Goal: Task Accomplishment & Management: Manage account settings

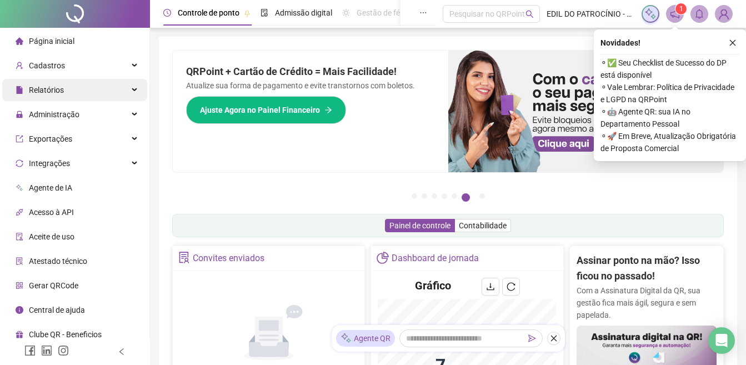
click at [82, 92] on div "Relatórios" at bounding box center [74, 90] width 145 height 22
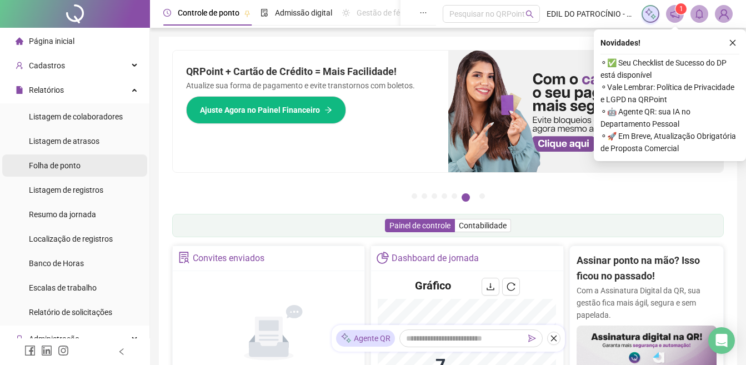
click at [77, 169] on span "Folha de ponto" at bounding box center [55, 165] width 52 height 9
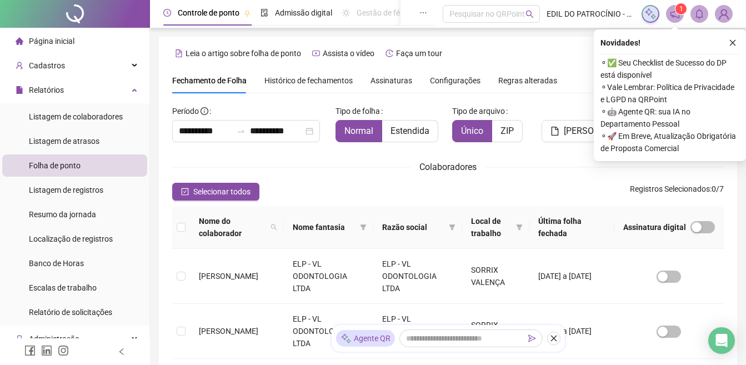
scroll to position [45, 0]
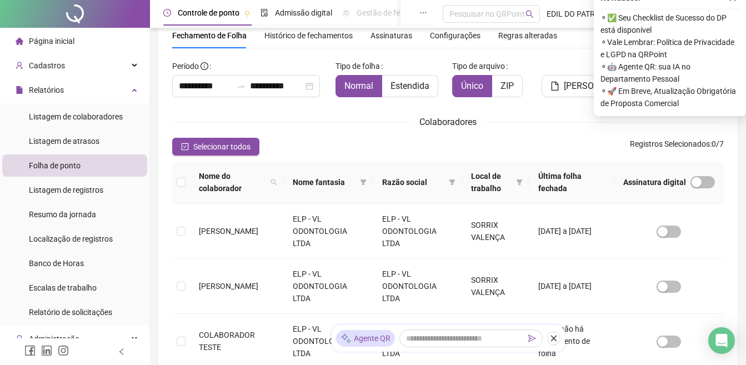
click at [345, 118] on div "Colaboradores" at bounding box center [447, 122] width 551 height 14
click at [544, 55] on div "**********" at bounding box center [447, 323] width 551 height 601
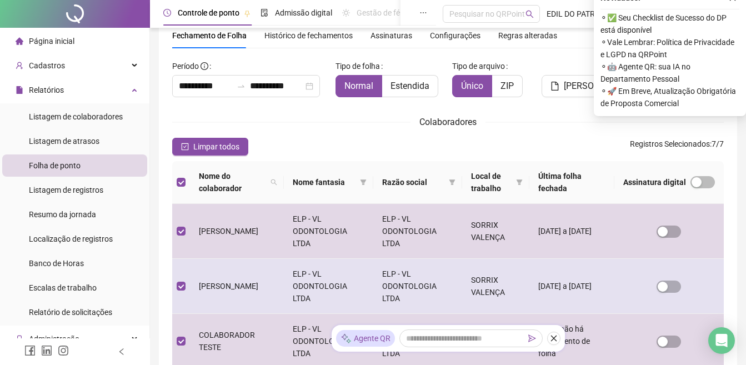
scroll to position [100, 0]
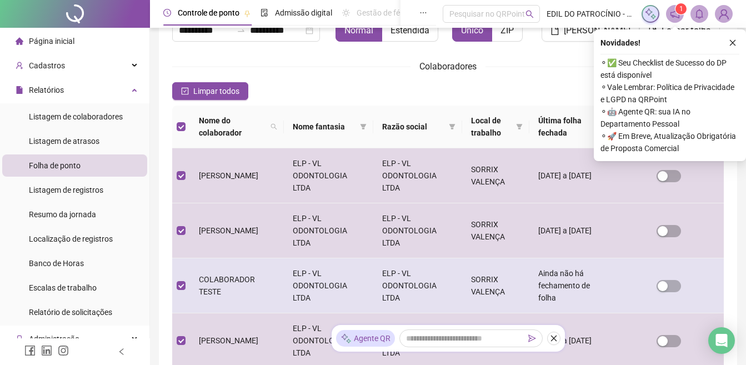
click at [207, 293] on td "COLABORADOR TESTE" at bounding box center [237, 285] width 94 height 55
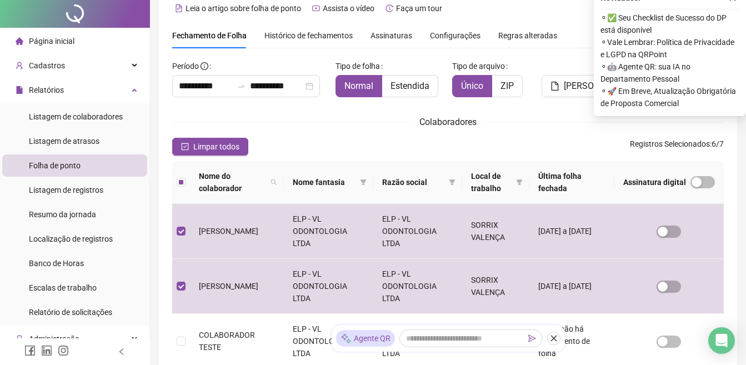
scroll to position [0, 0]
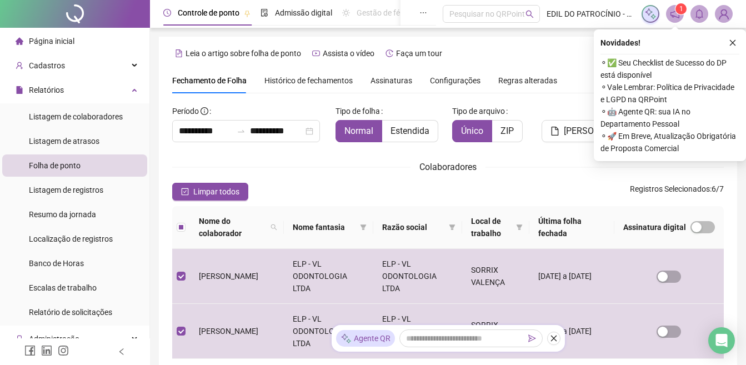
click at [727, 39] on button "button" at bounding box center [732, 42] width 13 height 13
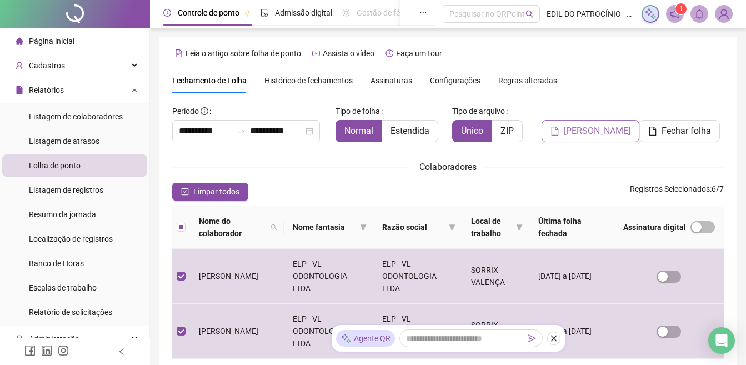
click at [570, 129] on span "[PERSON_NAME]" at bounding box center [597, 130] width 67 height 13
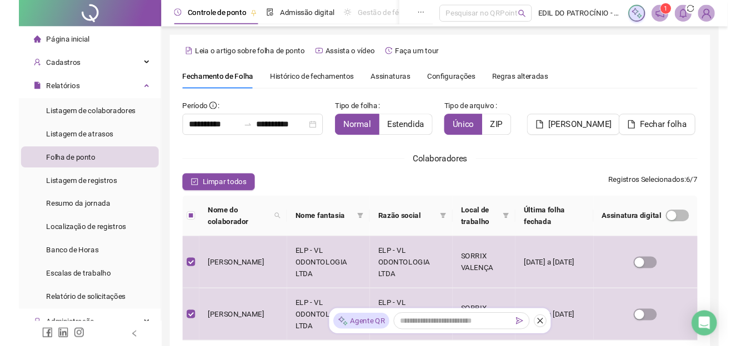
scroll to position [45, 0]
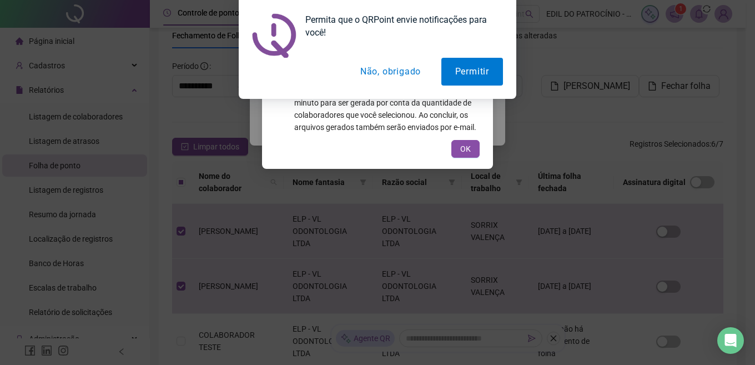
click at [471, 151] on button "OK" at bounding box center [465, 149] width 28 height 18
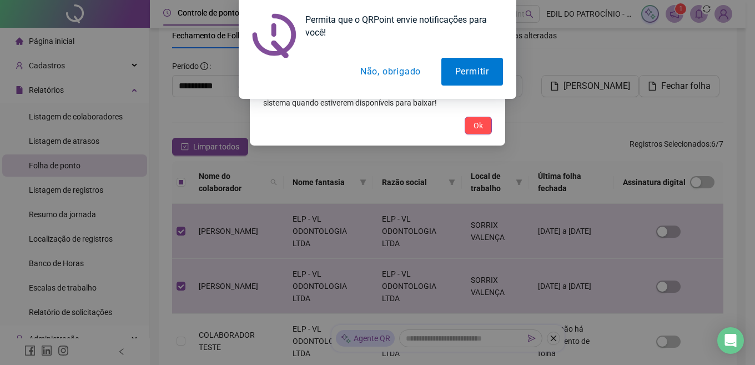
click at [394, 73] on button "Não, obrigado" at bounding box center [390, 72] width 88 height 28
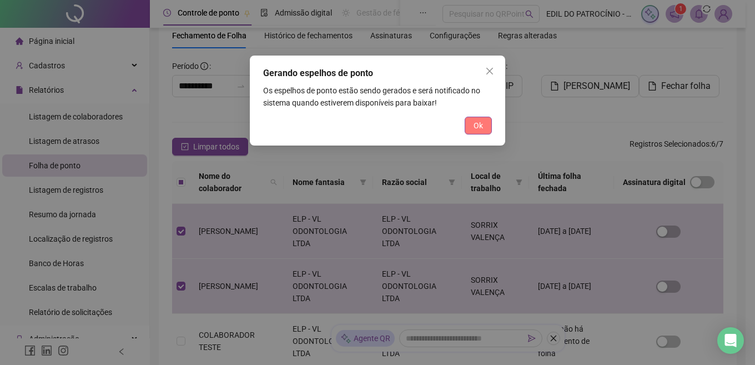
drag, startPoint x: 472, startPoint y: 123, endPoint x: 479, endPoint y: 123, distance: 6.7
click at [472, 123] on button "Ok" at bounding box center [478, 126] width 27 height 18
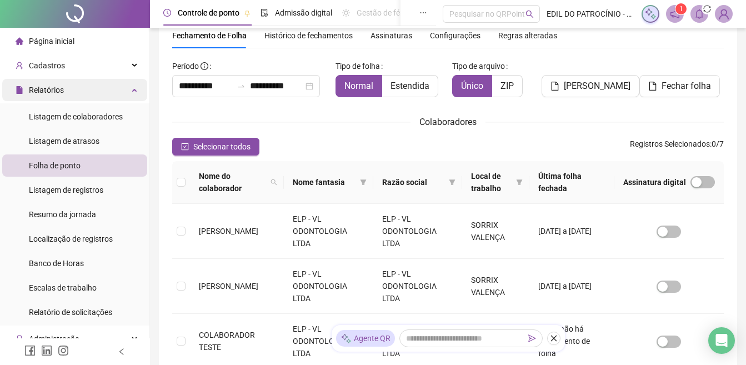
click at [97, 88] on div "Relatórios" at bounding box center [74, 90] width 145 height 22
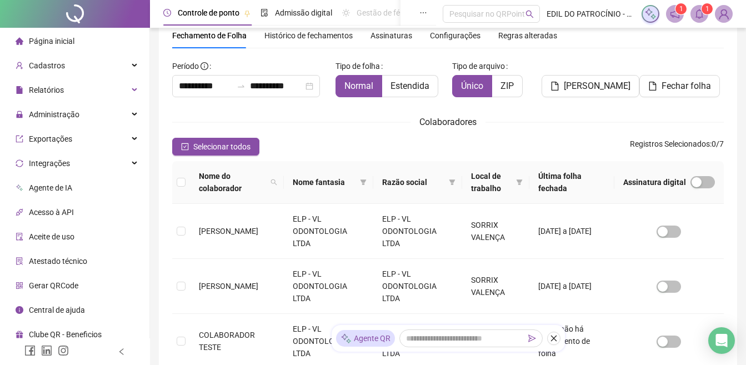
click at [700, 16] on icon "bell" at bounding box center [699, 14] width 10 height 10
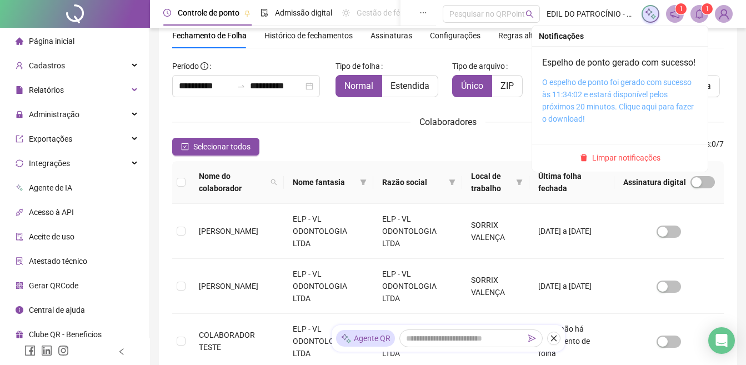
click at [606, 122] on link "O espelho de ponto foi gerado com sucesso às 11:34:02 e estará disponível pelos…" at bounding box center [618, 101] width 152 height 46
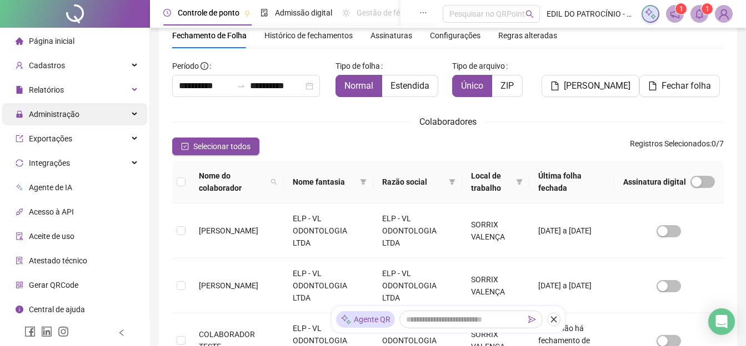
click at [104, 114] on div "Administração" at bounding box center [74, 114] width 145 height 22
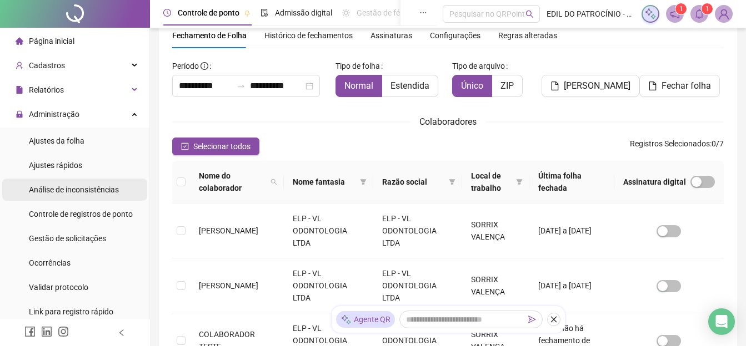
drag, startPoint x: 76, startPoint y: 168, endPoint x: 76, endPoint y: 191, distance: 22.8
click at [76, 168] on span "Ajustes rápidos" at bounding box center [55, 165] width 53 height 9
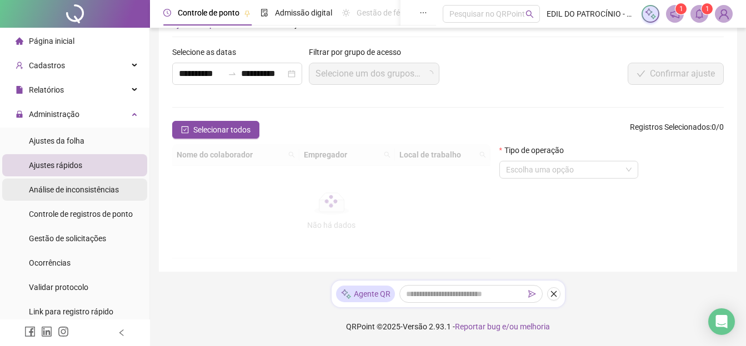
click at [73, 190] on span "Análise de inconsistências" at bounding box center [74, 189] width 90 height 9
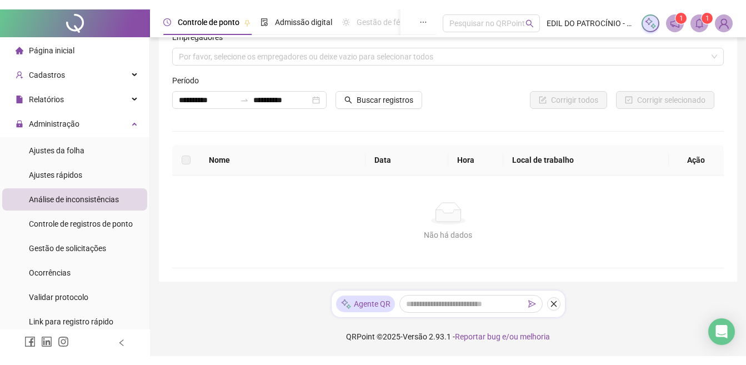
scroll to position [28, 0]
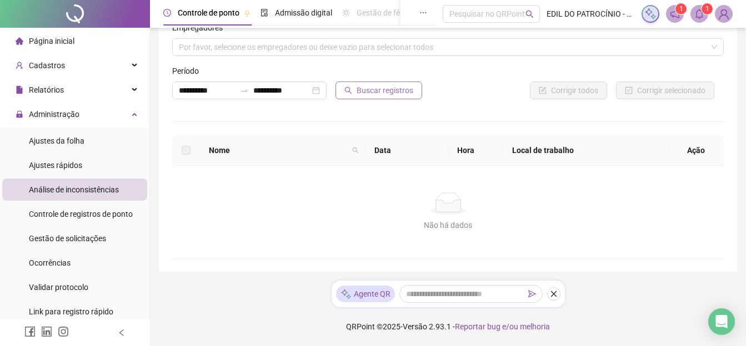
click at [381, 91] on span "Buscar registros" at bounding box center [384, 90] width 57 height 12
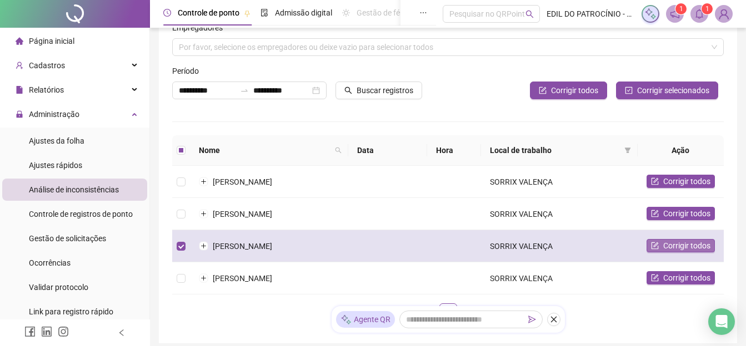
click at [683, 243] on span "Corrigir todos" at bounding box center [686, 246] width 47 height 12
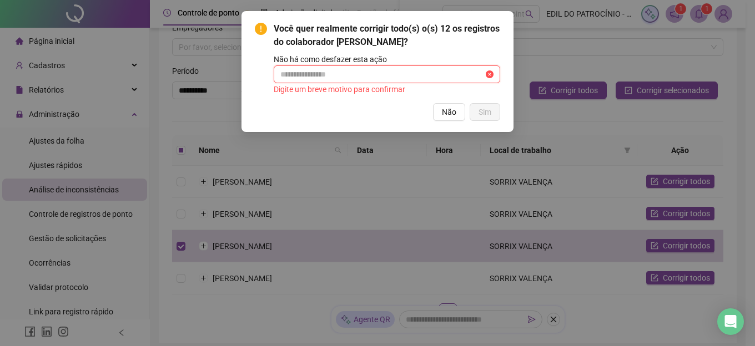
click at [420, 76] on input "text" at bounding box center [381, 74] width 203 height 12
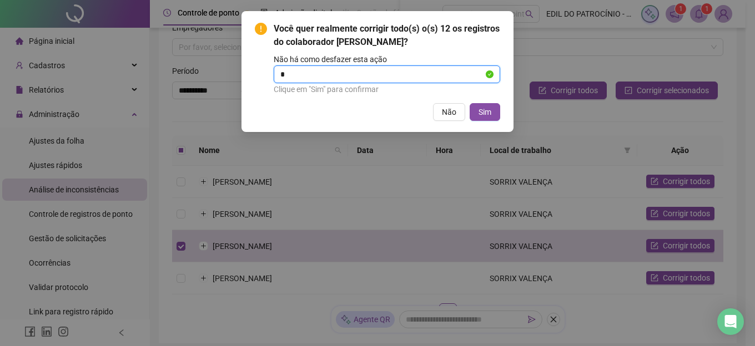
type input "**********"
click at [493, 114] on button "Sim" at bounding box center [485, 112] width 31 height 18
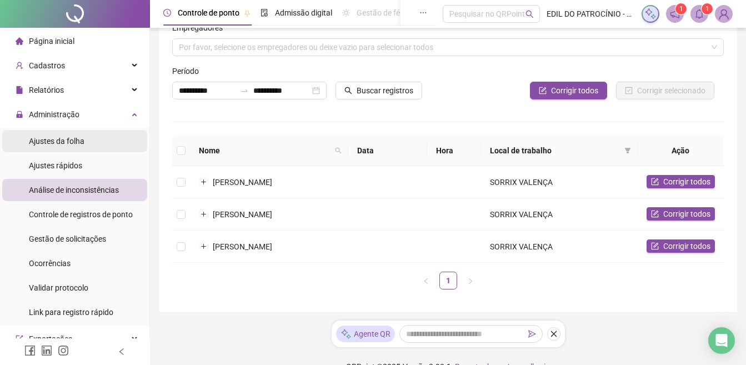
click at [95, 140] on li "Ajustes da folha" at bounding box center [74, 141] width 145 height 22
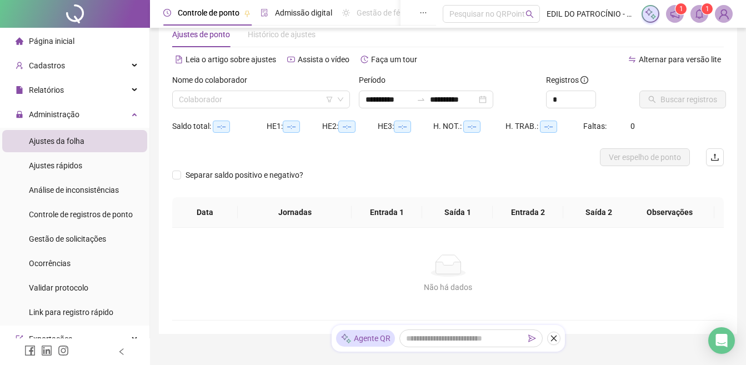
type input "**********"
click at [308, 91] on input "search" at bounding box center [256, 99] width 154 height 17
click at [294, 103] on input "search" at bounding box center [256, 99] width 154 height 17
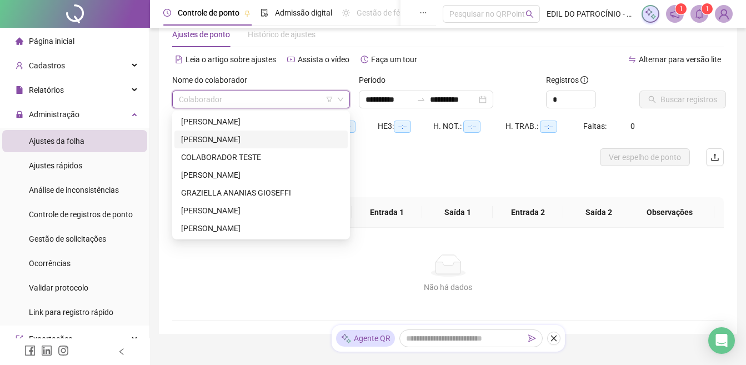
click at [239, 138] on div "[PERSON_NAME]" at bounding box center [261, 139] width 160 height 12
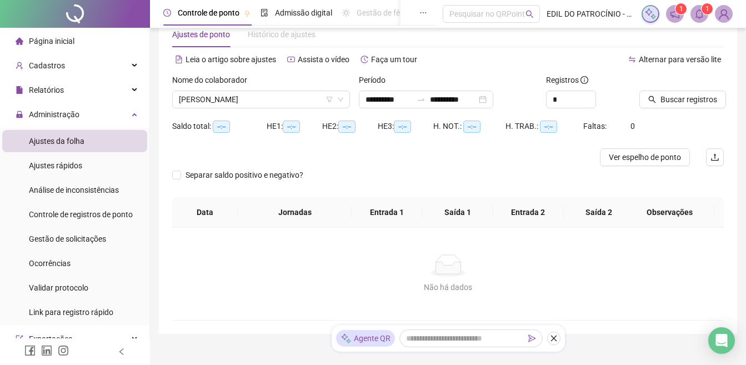
click at [656, 90] on div at bounding box center [667, 82] width 57 height 17
click at [671, 102] on span "Buscar registros" at bounding box center [688, 99] width 57 height 12
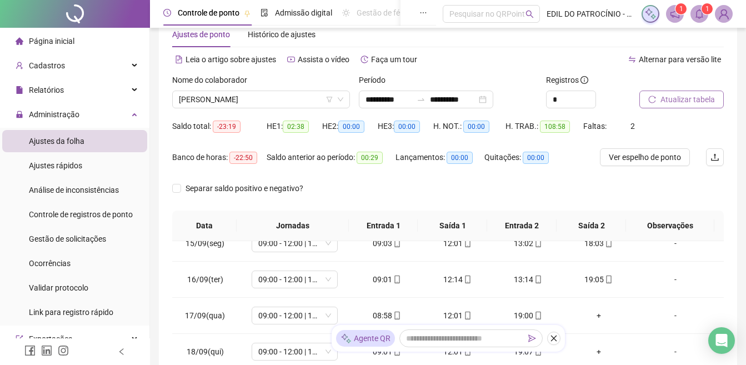
scroll to position [229, 0]
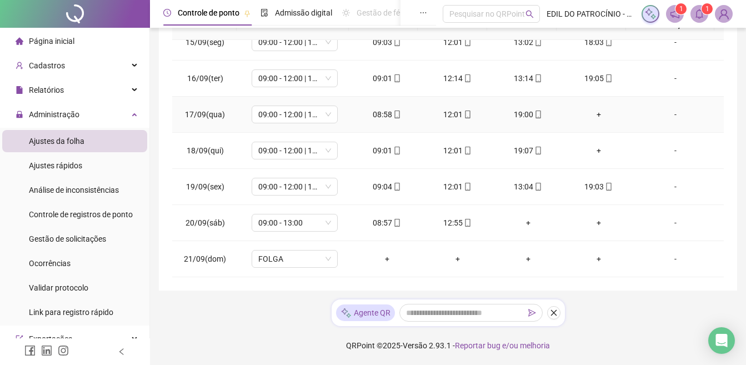
click at [591, 112] on div "+" at bounding box center [598, 114] width 53 height 12
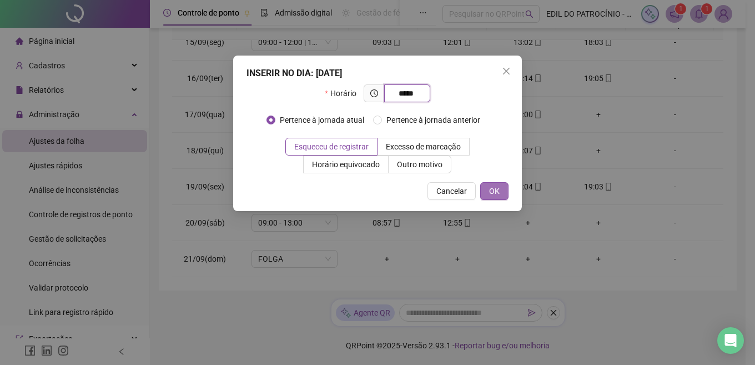
type input "*****"
drag, startPoint x: 497, startPoint y: 193, endPoint x: 586, endPoint y: 150, distance: 99.1
click at [497, 193] on span "OK" at bounding box center [494, 191] width 11 height 12
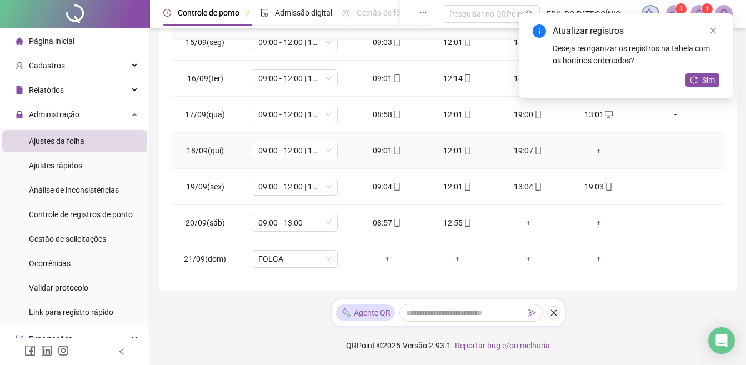
click at [591, 152] on div "+" at bounding box center [598, 150] width 53 height 12
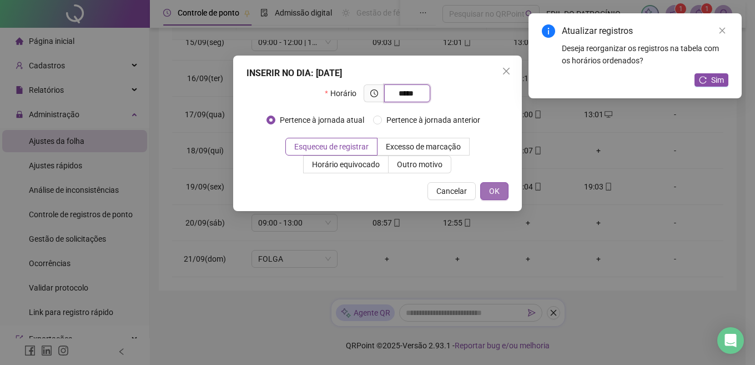
type input "*****"
click at [496, 191] on span "OK" at bounding box center [494, 191] width 11 height 12
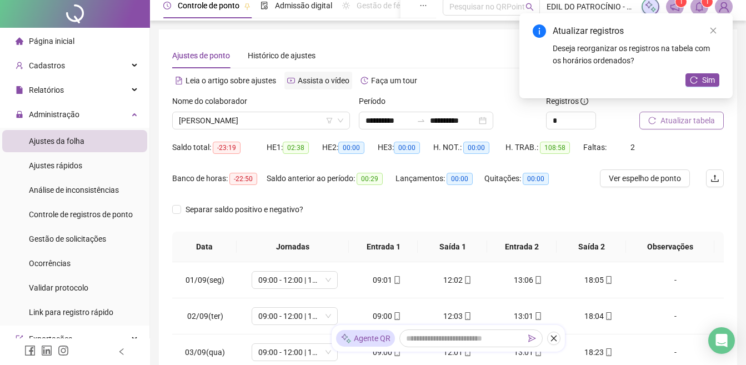
scroll to position [0, 0]
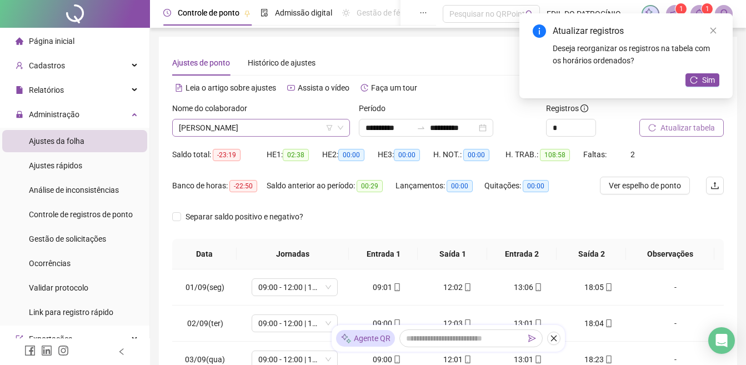
click at [313, 125] on span "[PERSON_NAME]" at bounding box center [261, 127] width 164 height 17
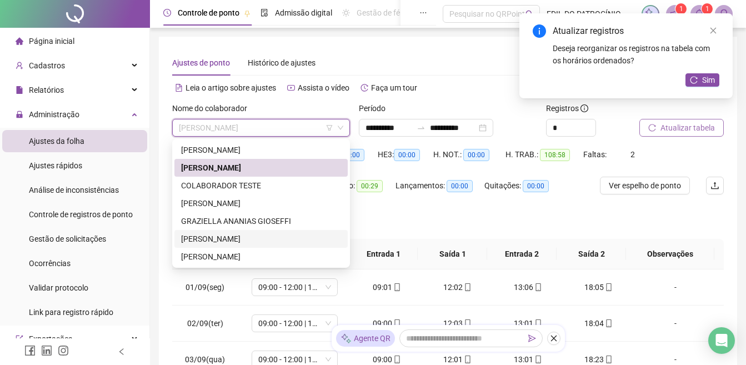
drag, startPoint x: 241, startPoint y: 239, endPoint x: 706, endPoint y: 119, distance: 479.9
click at [241, 239] on div "[PERSON_NAME]" at bounding box center [261, 239] width 160 height 12
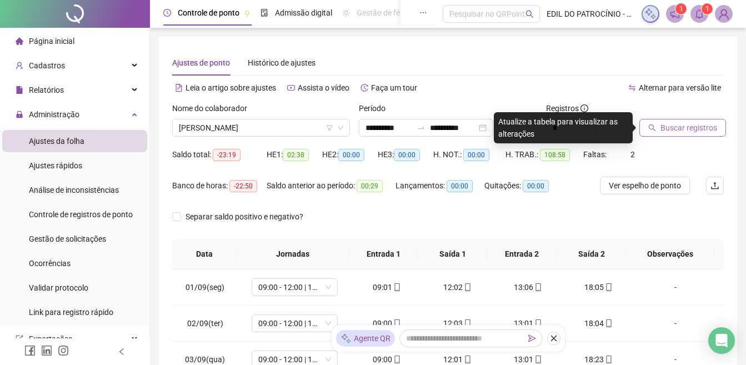
click at [678, 125] on span "Buscar registros" at bounding box center [688, 128] width 57 height 12
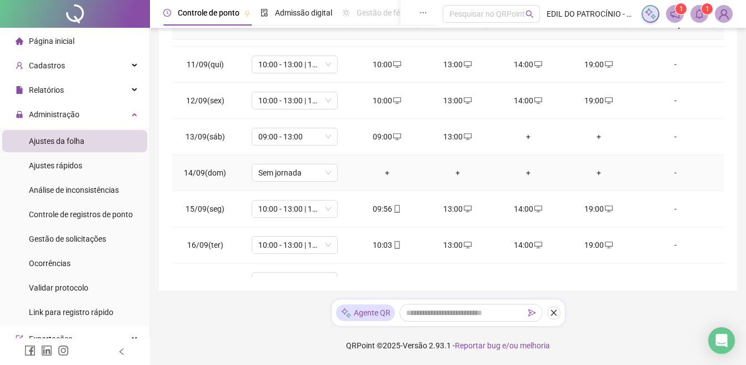
scroll to position [521, 0]
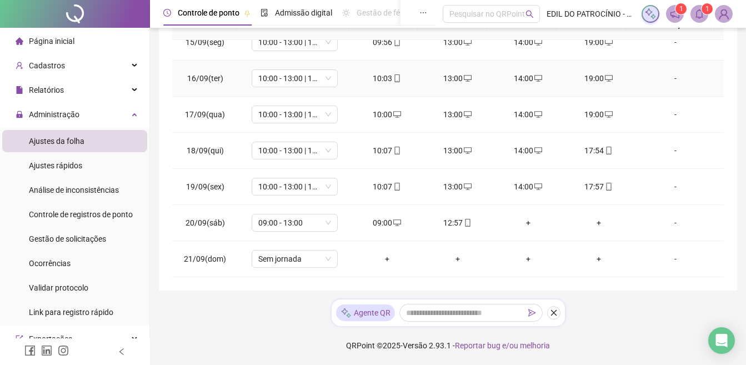
drag, startPoint x: 590, startPoint y: 77, endPoint x: 539, endPoint y: 156, distance: 94.2
click at [590, 77] on div "19:00" at bounding box center [598, 78] width 53 height 12
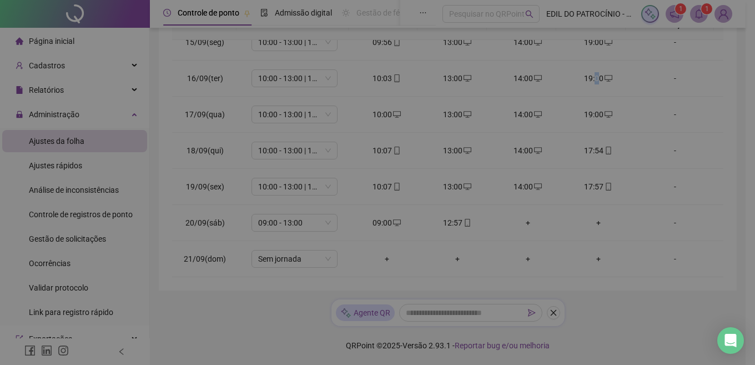
type input "**********"
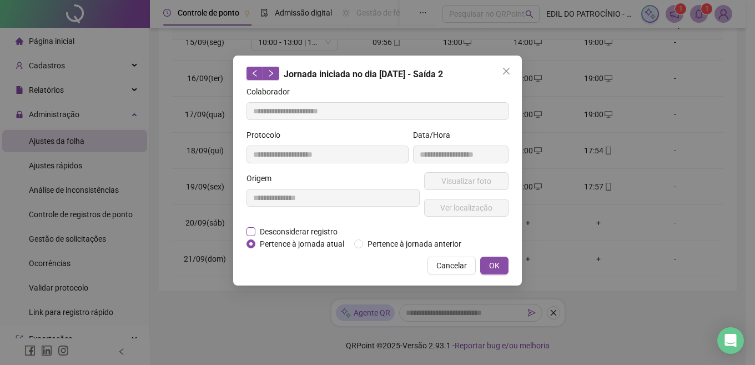
click at [309, 227] on span "Desconsiderar registro" at bounding box center [298, 231] width 87 height 12
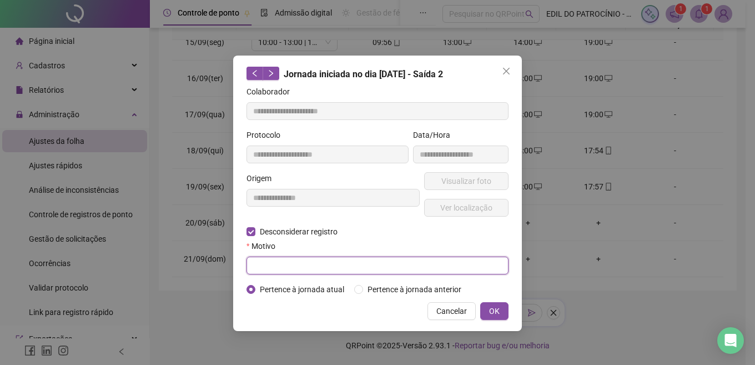
click at [427, 264] on input "text" at bounding box center [378, 266] width 262 height 18
type input "*"
type input "******"
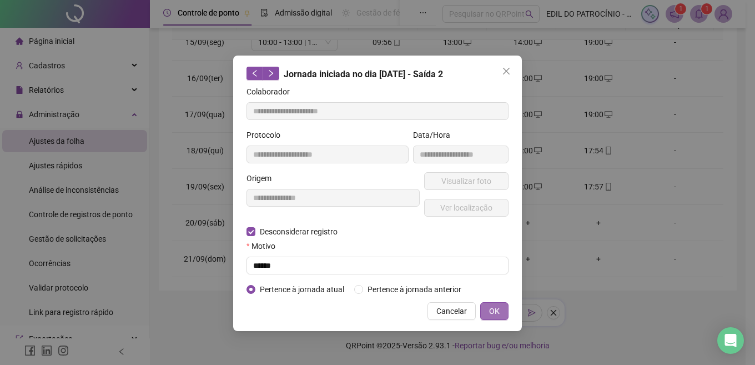
drag, startPoint x: 492, startPoint y: 311, endPoint x: 484, endPoint y: 306, distance: 10.0
click at [492, 311] on span "OK" at bounding box center [494, 311] width 11 height 12
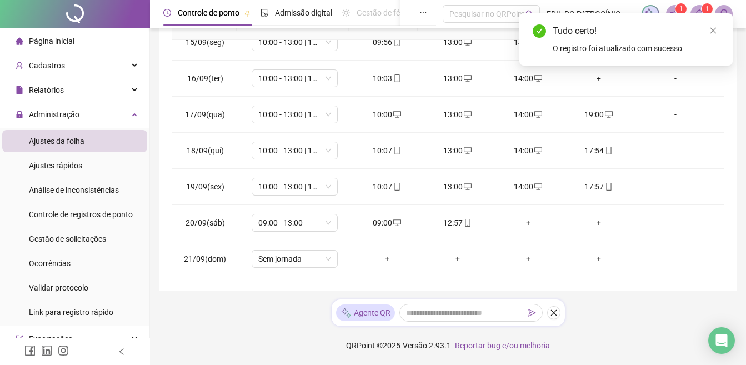
click at [594, 77] on div "+" at bounding box center [598, 78] width 53 height 12
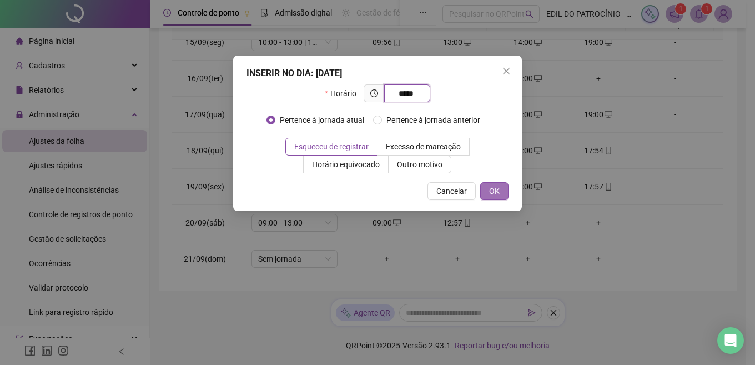
type input "*****"
click at [493, 190] on span "OK" at bounding box center [494, 191] width 11 height 12
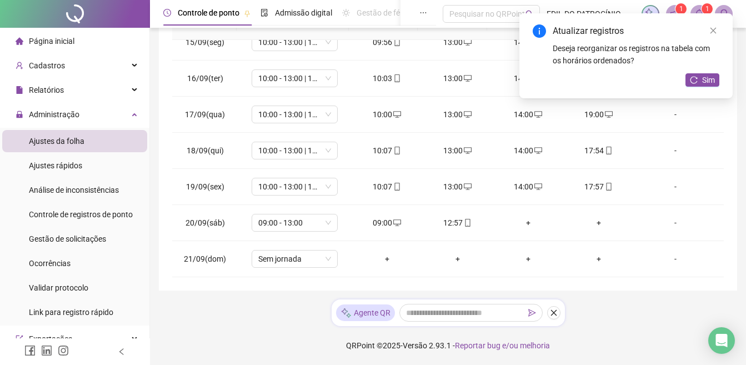
drag, startPoint x: 594, startPoint y: 116, endPoint x: 560, endPoint y: 125, distance: 35.6
click at [594, 116] on div "19:00" at bounding box center [598, 114] width 53 height 12
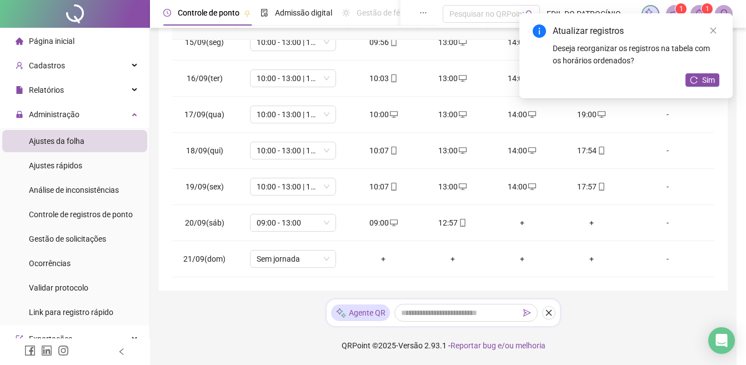
type input "**********"
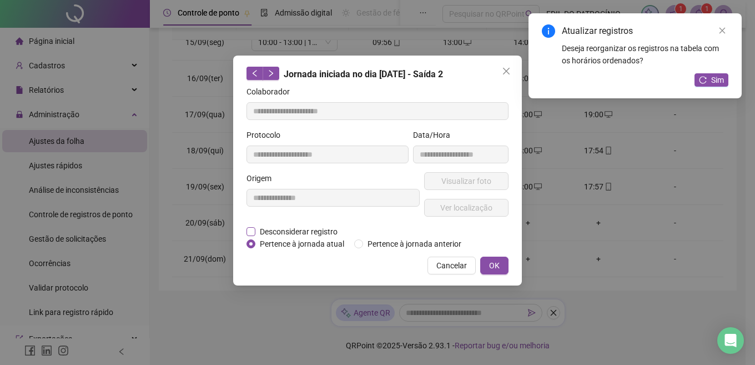
click at [288, 234] on span "Desconsiderar registro" at bounding box center [298, 231] width 87 height 12
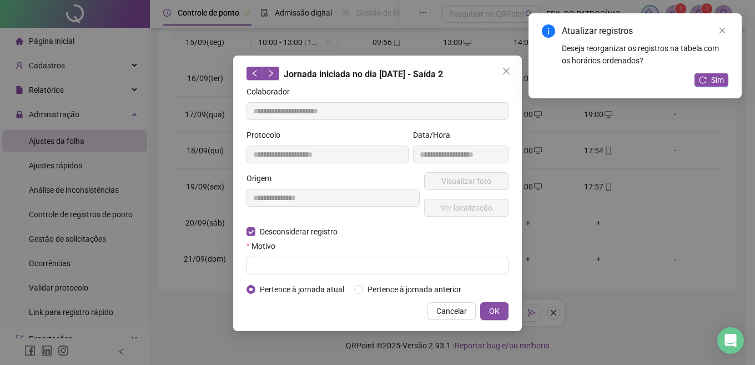
click at [343, 255] on div "Motivo" at bounding box center [378, 248] width 262 height 17
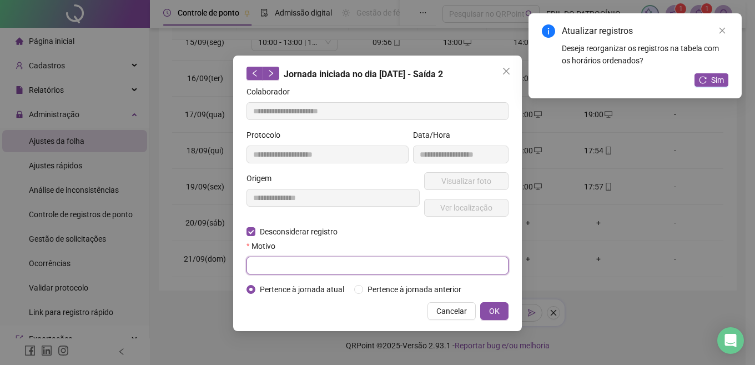
click at [335, 259] on input "text" at bounding box center [378, 266] width 262 height 18
type input "******"
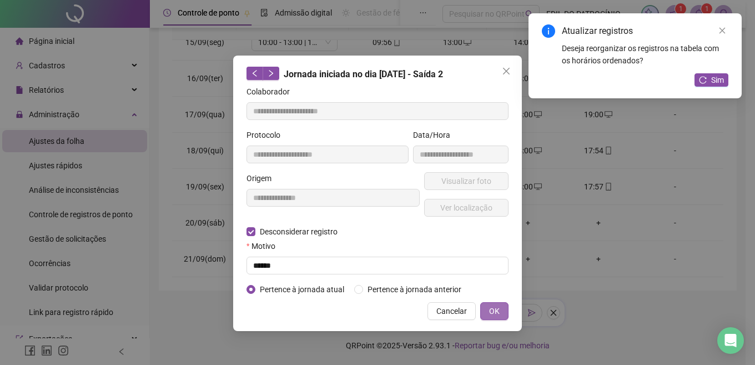
click at [491, 307] on span "OK" at bounding box center [494, 311] width 11 height 12
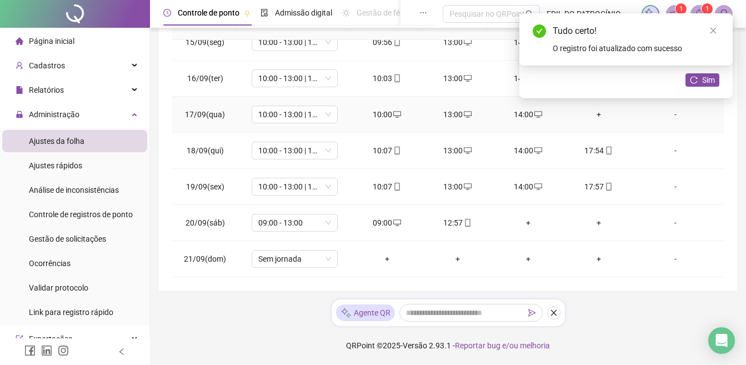
drag, startPoint x: 590, startPoint y: 116, endPoint x: 595, endPoint y: 115, distance: 5.7
click at [591, 116] on div "+" at bounding box center [598, 114] width 53 height 12
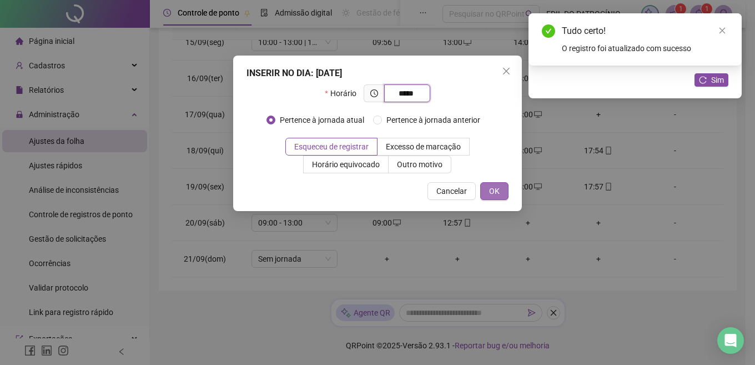
type input "*****"
click at [495, 187] on span "OK" at bounding box center [494, 191] width 11 height 12
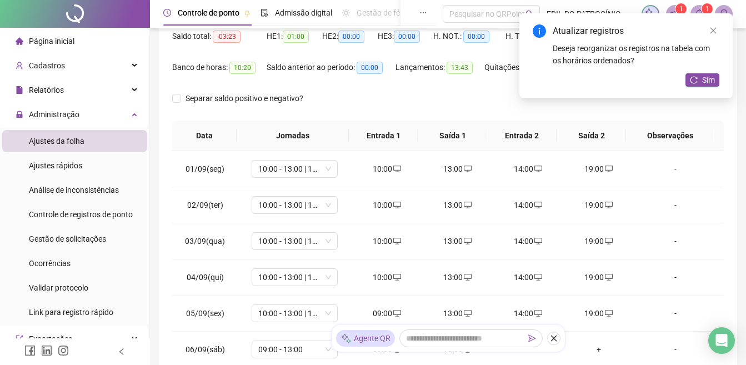
scroll to position [0, 0]
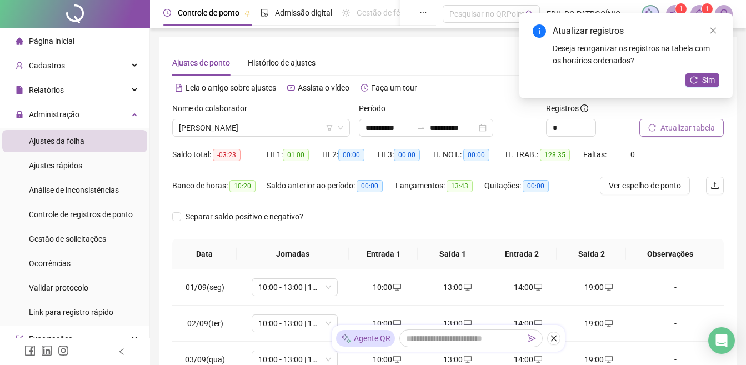
click at [252, 118] on div "Nome do colaborador" at bounding box center [261, 110] width 178 height 17
click at [249, 125] on span "[PERSON_NAME]" at bounding box center [261, 127] width 164 height 17
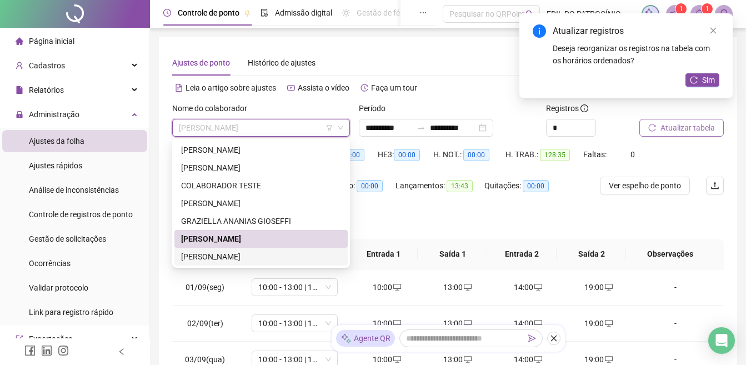
drag, startPoint x: 242, startPoint y: 253, endPoint x: 565, endPoint y: 116, distance: 350.5
click at [242, 253] on div "[PERSON_NAME]" at bounding box center [261, 256] width 160 height 12
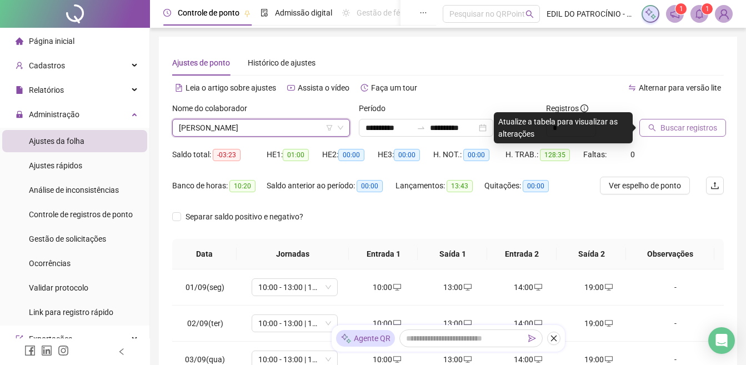
click at [672, 125] on span "Buscar registros" at bounding box center [688, 128] width 57 height 12
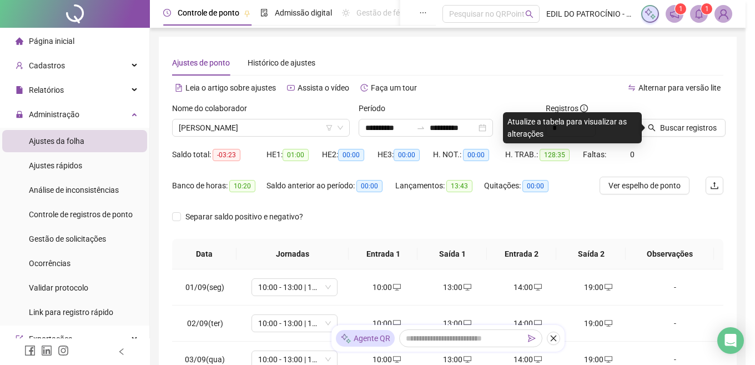
click at [678, 127] on div "Buscando registros Os registros de ponto estão sendo buscados... OK" at bounding box center [377, 182] width 755 height 365
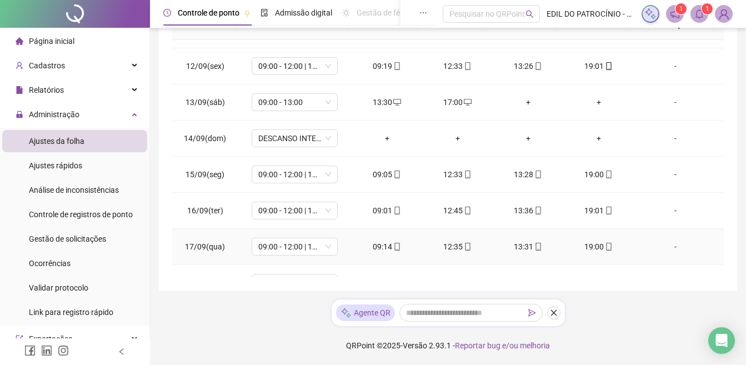
scroll to position [521, 0]
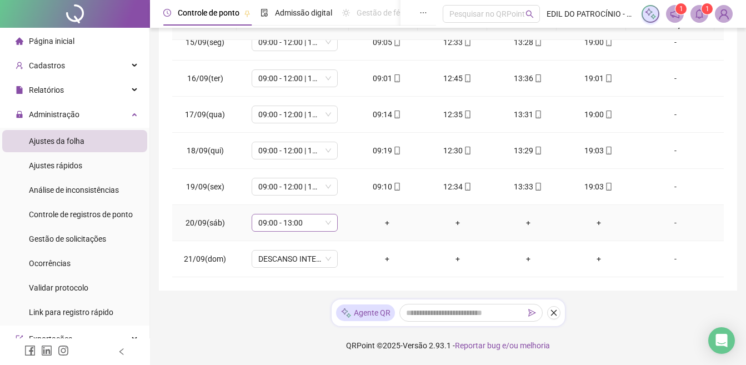
click at [302, 219] on span "09:00 - 13:00" at bounding box center [294, 222] width 73 height 17
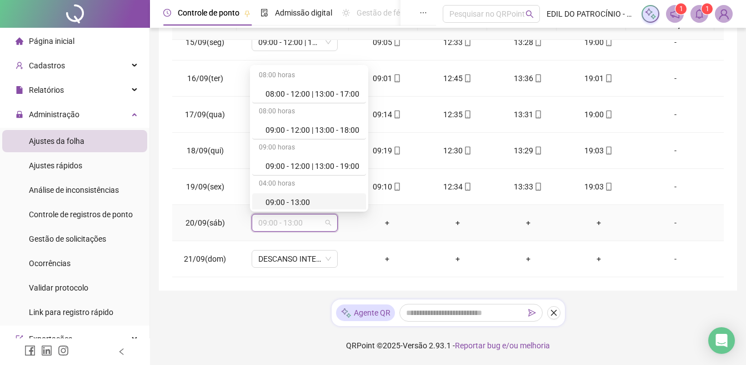
scroll to position [255, 0]
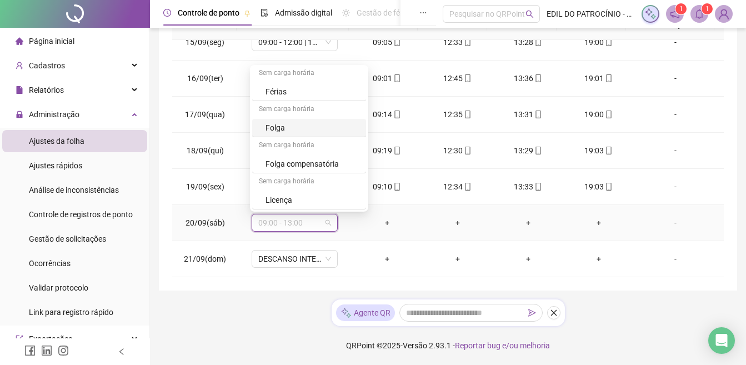
click at [308, 130] on div "Folga" at bounding box center [312, 128] width 94 height 12
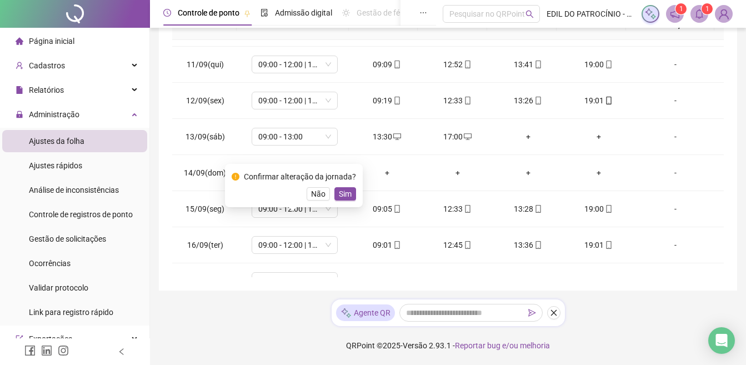
scroll to position [521, 0]
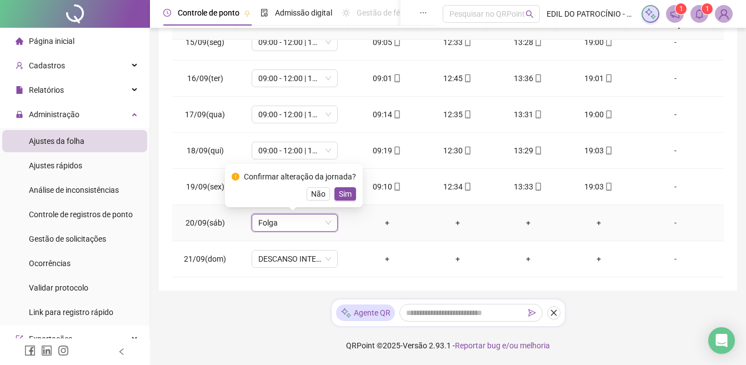
click at [318, 222] on span "Folga" at bounding box center [294, 222] width 73 height 17
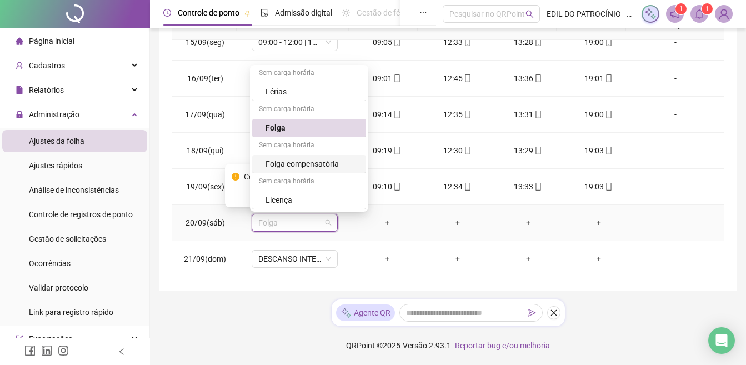
click at [310, 159] on div "Folga compensatória" at bounding box center [312, 164] width 94 height 12
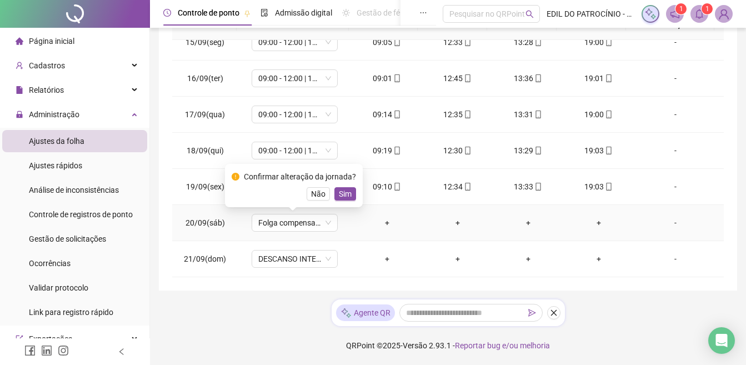
click at [339, 196] on span "Sim" at bounding box center [345, 194] width 13 height 12
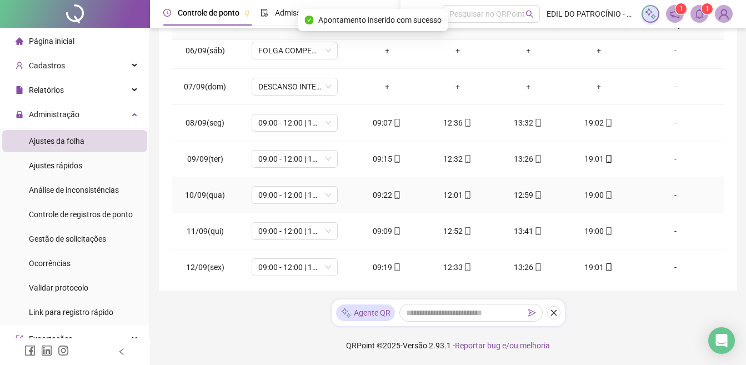
scroll to position [0, 0]
